Goal: Transaction & Acquisition: Download file/media

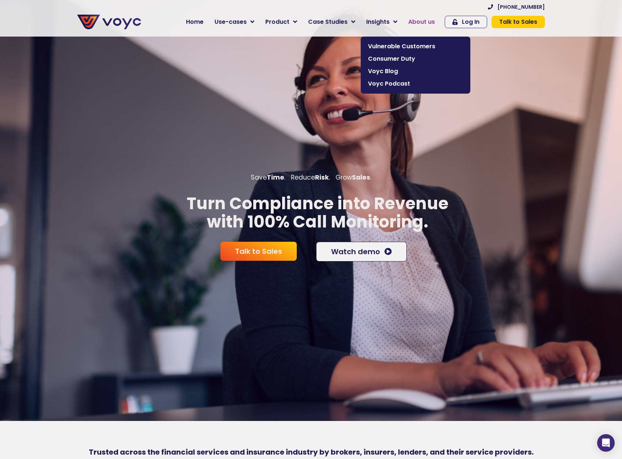
click at [413, 21] on span "About us" at bounding box center [421, 22] width 27 height 9
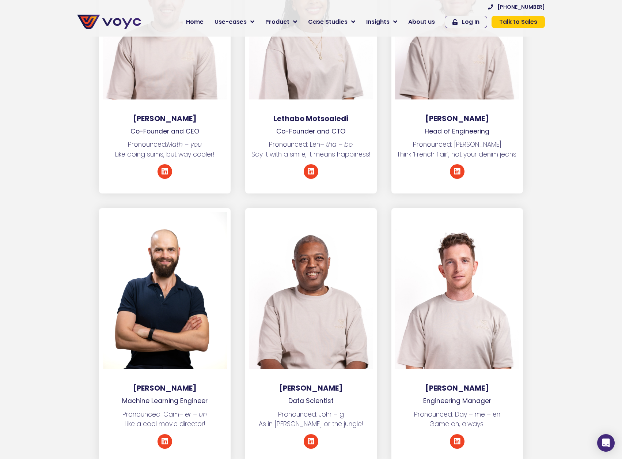
scroll to position [1169, 0]
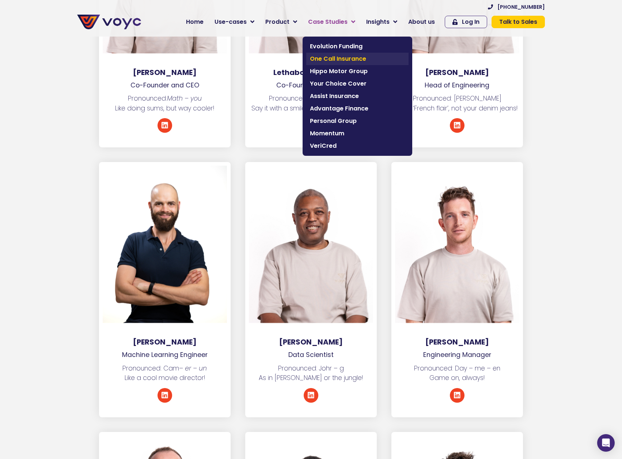
click at [346, 58] on span "One Call Insurance" at bounding box center [357, 58] width 95 height 9
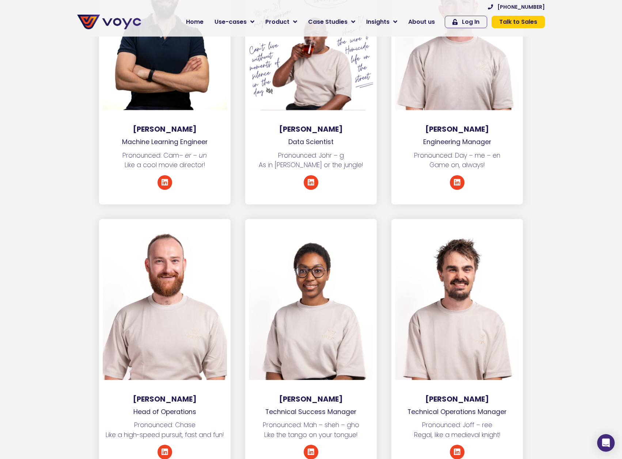
scroll to position [1374, 0]
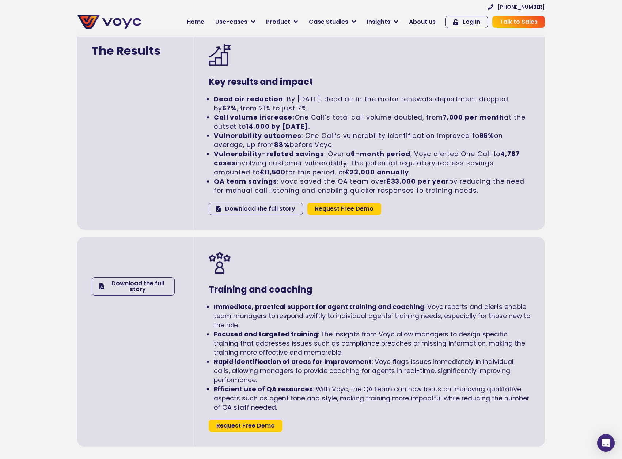
scroll to position [1169, 0]
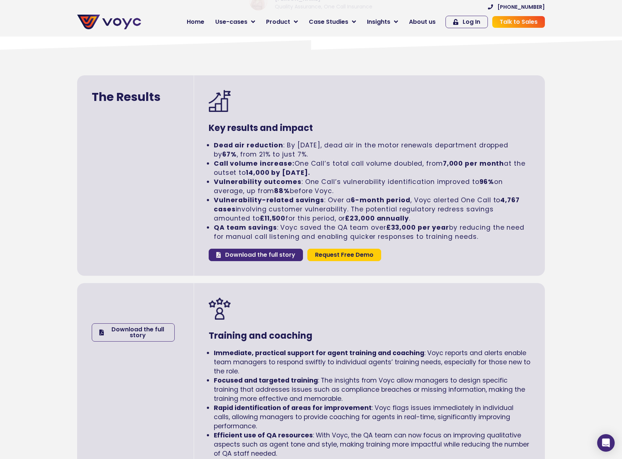
click at [280, 255] on span "Download the full story" at bounding box center [260, 255] width 70 height 6
